Goal: Task Accomplishment & Management: Complete application form

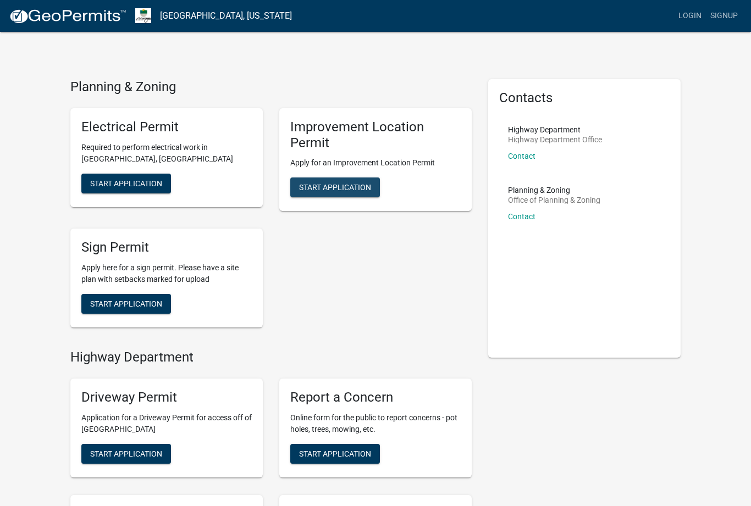
click at [356, 187] on span "Start Application" at bounding box center [335, 187] width 72 height 9
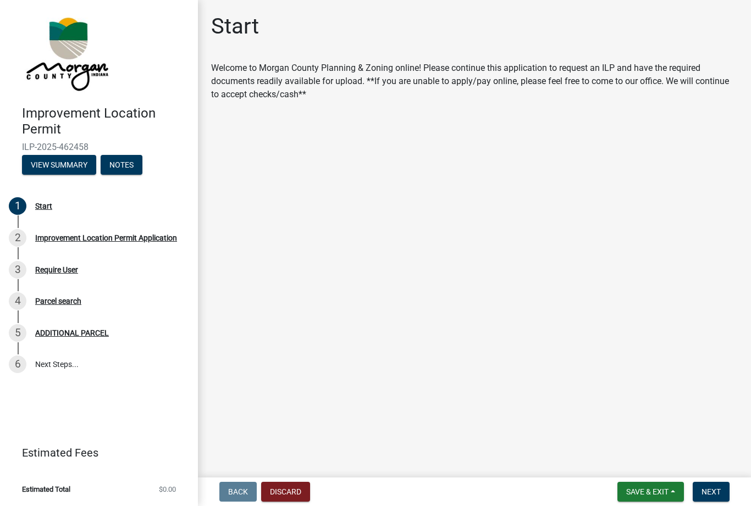
click at [69, 148] on span "ILP-2025-462458" at bounding box center [99, 147] width 154 height 10
click at [67, 165] on button "View Summary" at bounding box center [59, 165] width 74 height 20
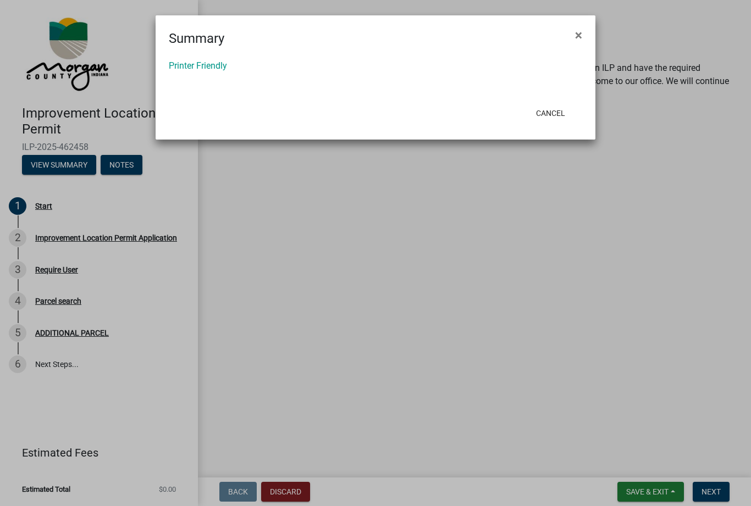
click at [556, 118] on button "Cancel" at bounding box center [550, 113] width 47 height 20
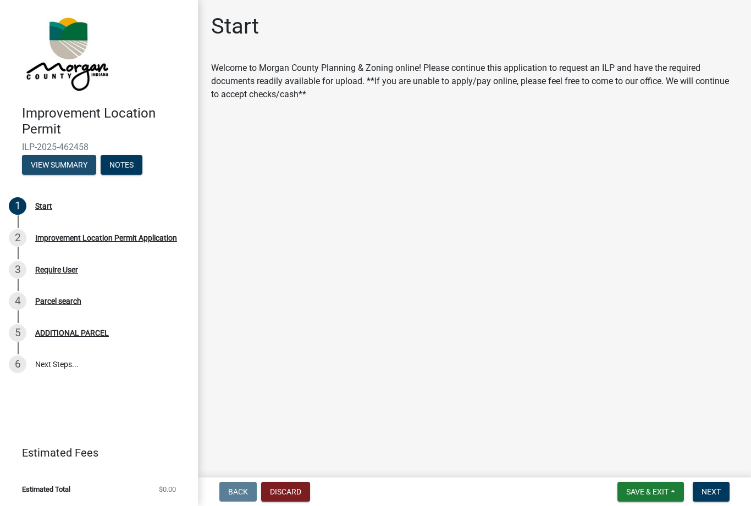
click at [67, 167] on button "View Summary" at bounding box center [59, 165] width 74 height 20
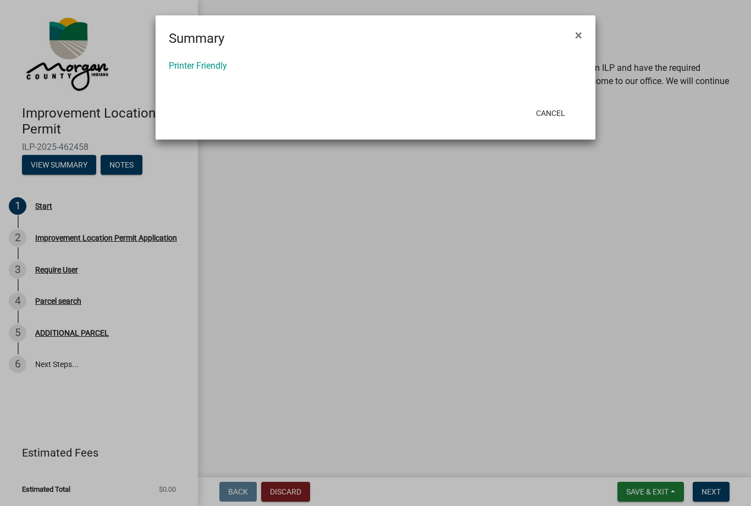
click at [204, 70] on link "Printer Friendly" at bounding box center [198, 65] width 58 height 10
click at [550, 110] on button "Cancel" at bounding box center [550, 113] width 47 height 20
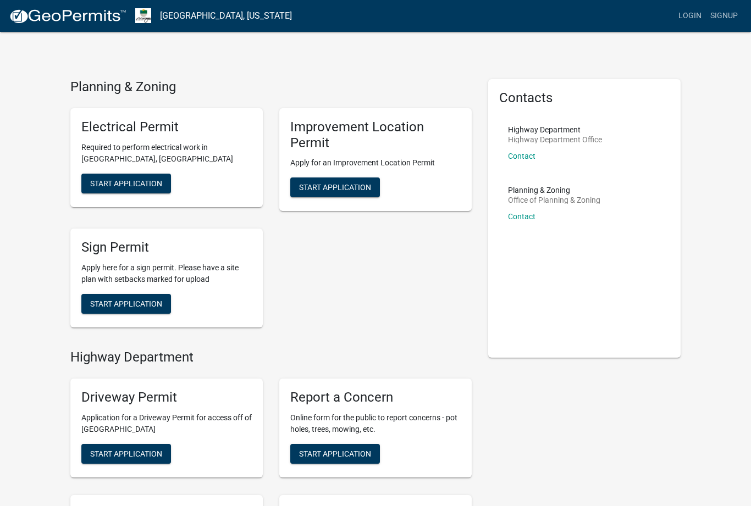
click at [542, 194] on p "Planning & Zoning" at bounding box center [554, 190] width 92 height 8
click at [561, 134] on div "Highway Department Highway Department Office Contact" at bounding box center [555, 147] width 94 height 43
click at [690, 17] on link "Login" at bounding box center [690, 15] width 32 height 21
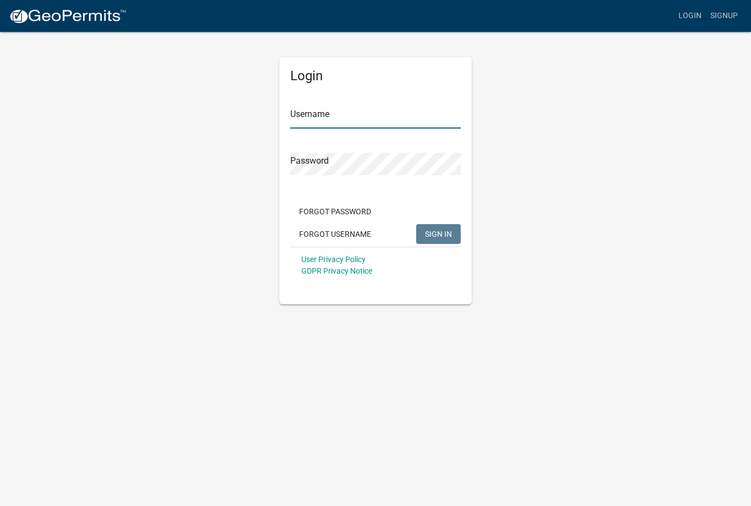
click at [348, 117] on input "Username" at bounding box center [375, 117] width 170 height 23
type input "[EMAIL_ADDRESS][DOMAIN_NAME]"
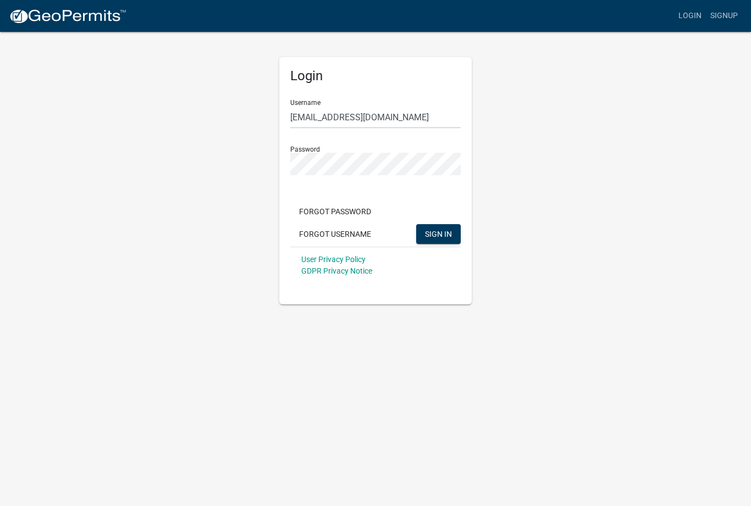
click at [438, 234] on button "SIGN IN" at bounding box center [438, 234] width 45 height 20
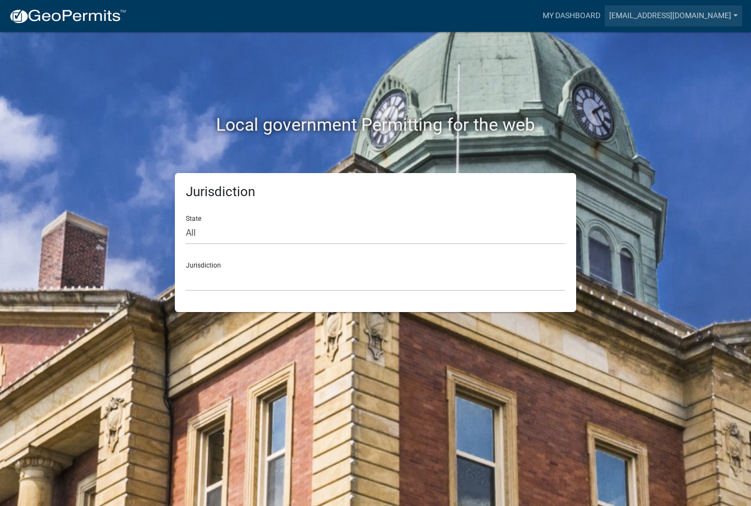
click at [687, 18] on link "[EMAIL_ADDRESS][DOMAIN_NAME]" at bounding box center [673, 15] width 137 height 21
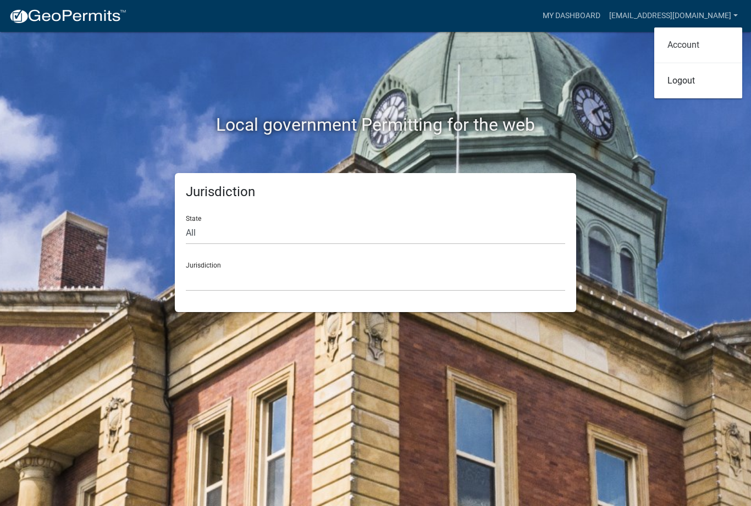
click at [682, 48] on link "Account" at bounding box center [698, 45] width 88 height 26
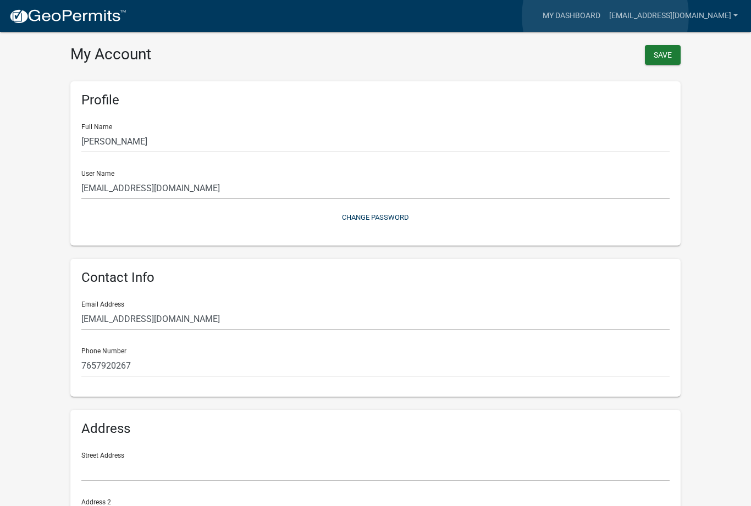
click at [605, 16] on link "My Dashboard" at bounding box center [571, 15] width 67 height 21
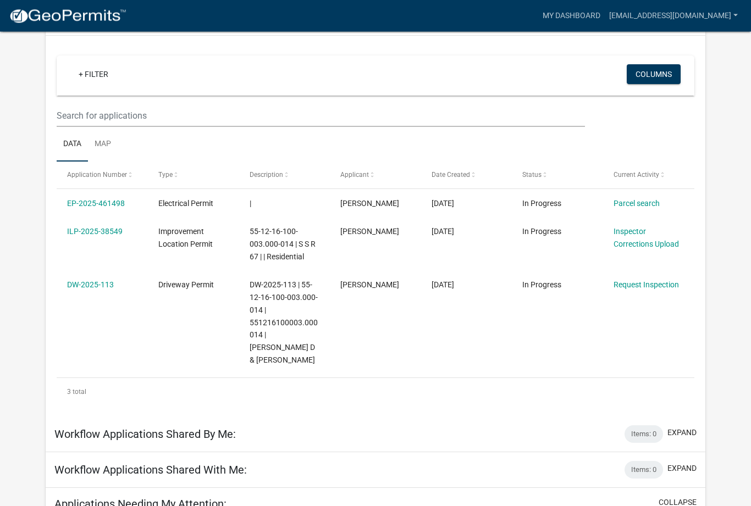
scroll to position [84, 0]
click at [197, 231] on span "Improvement Location Permit" at bounding box center [185, 237] width 54 height 21
click at [284, 243] on span "55-12-16-100-003.000-014 | S S R 67 | | Residential" at bounding box center [283, 244] width 66 height 34
click at [652, 246] on link "Inspector Corrections Upload" at bounding box center [646, 237] width 65 height 21
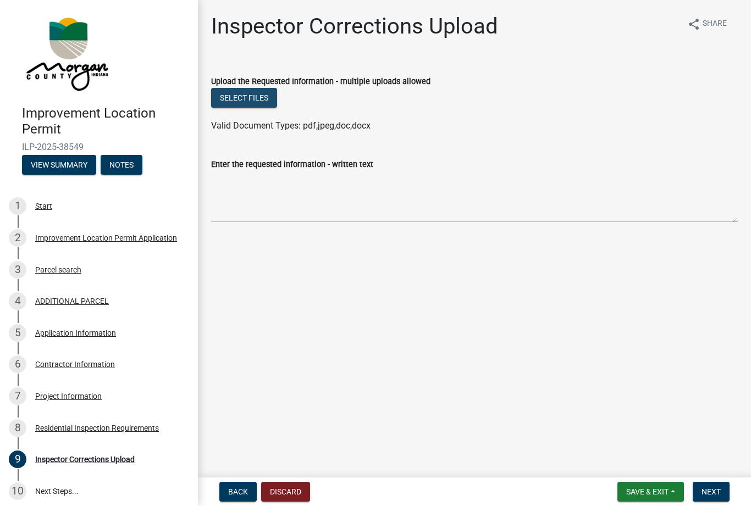
click at [246, 101] on button "Select files" at bounding box center [244, 98] width 66 height 20
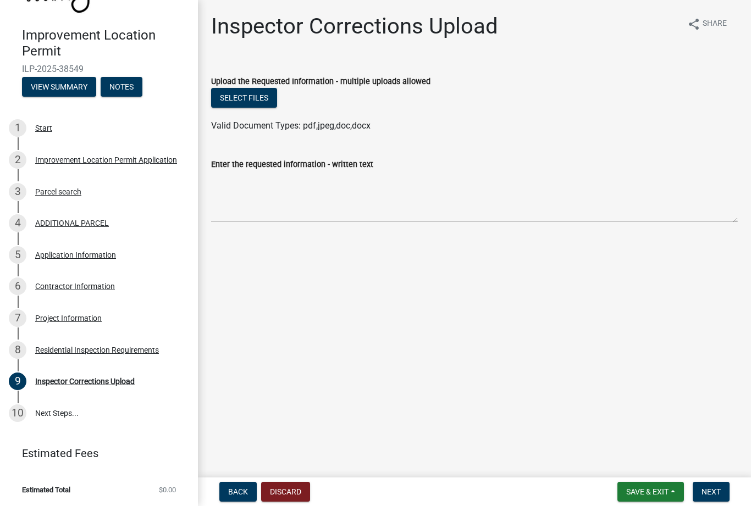
scroll to position [78, 0]
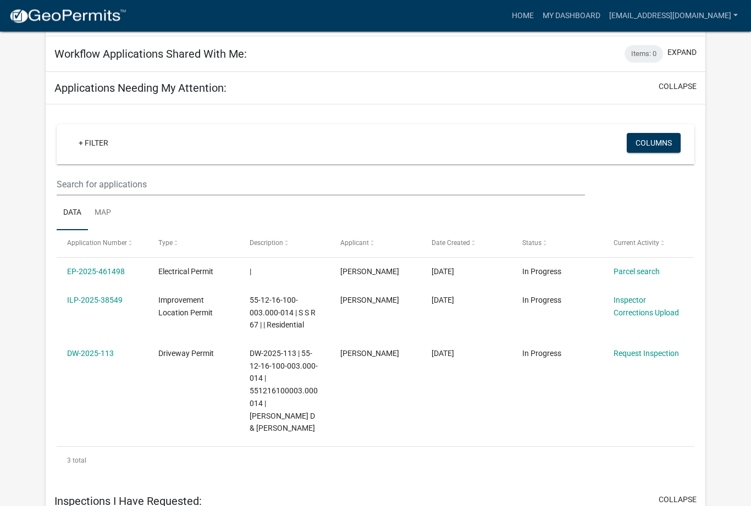
scroll to position [497, 0]
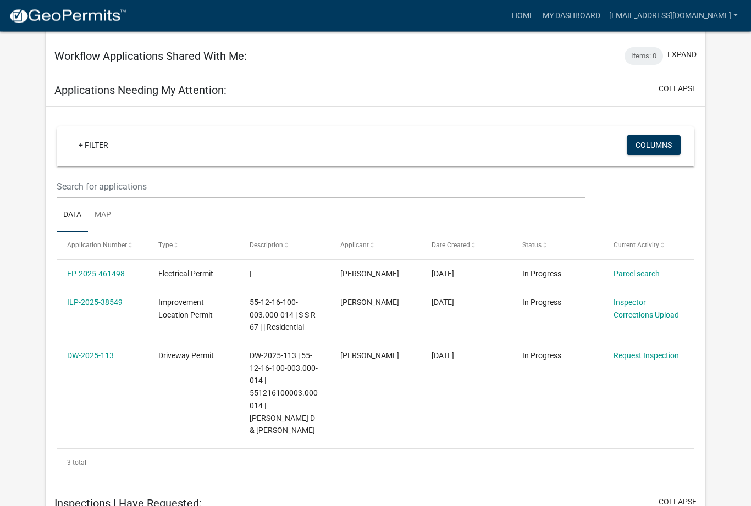
click at [112, 270] on link "EP-2025-461498" at bounding box center [96, 274] width 58 height 9
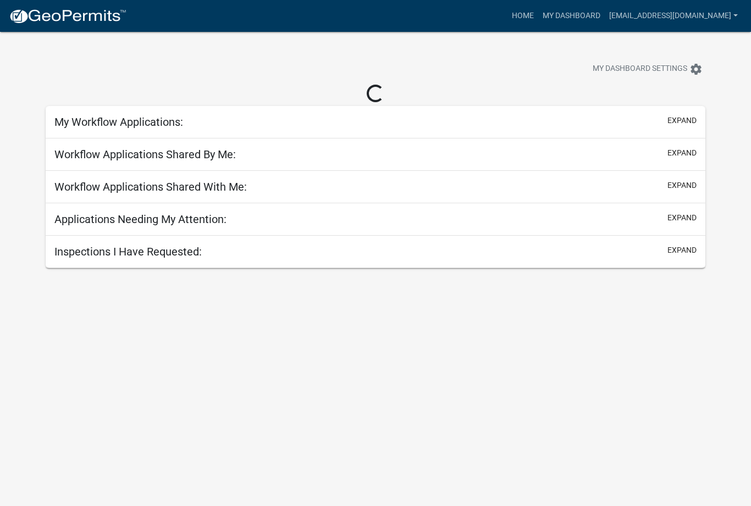
scroll to position [32, 0]
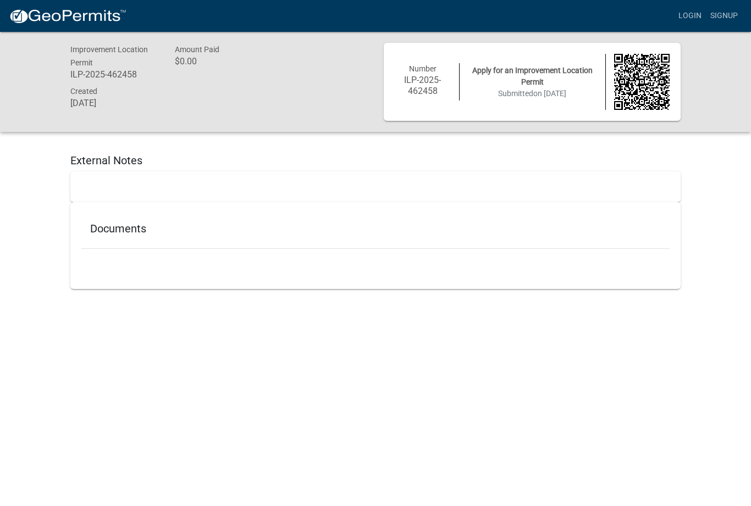
click at [125, 222] on h5 "Documents" at bounding box center [375, 228] width 571 height 13
click at [125, 98] on h6 "August 11, 2025" at bounding box center [114, 103] width 88 height 10
click at [121, 74] on h6 "ILP-2025-462458" at bounding box center [114, 74] width 88 height 10
click at [429, 86] on h6 "ILP-2025-462458" at bounding box center [423, 85] width 56 height 21
click at [433, 73] on span "Number" at bounding box center [422, 68] width 27 height 9
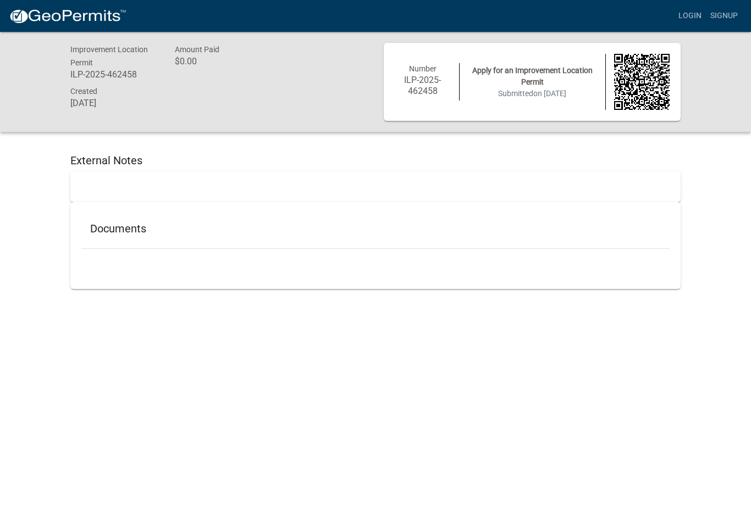
click at [552, 97] on span "Submitted on 8/11/2025" at bounding box center [532, 93] width 68 height 9
click at [646, 88] on img at bounding box center [642, 82] width 56 height 56
click at [642, 85] on img at bounding box center [642, 82] width 56 height 56
